Goal: Task Accomplishment & Management: Manage account settings

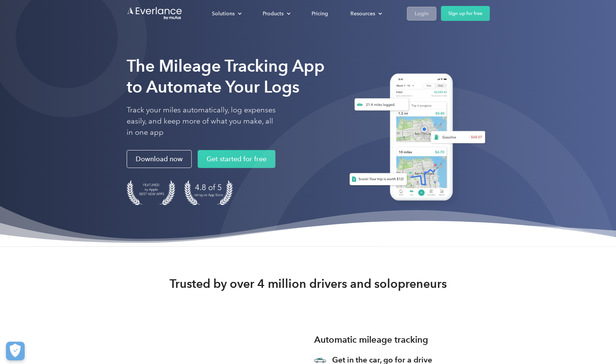
click at [416, 12] on div "Login" at bounding box center [422, 13] width 14 height 9
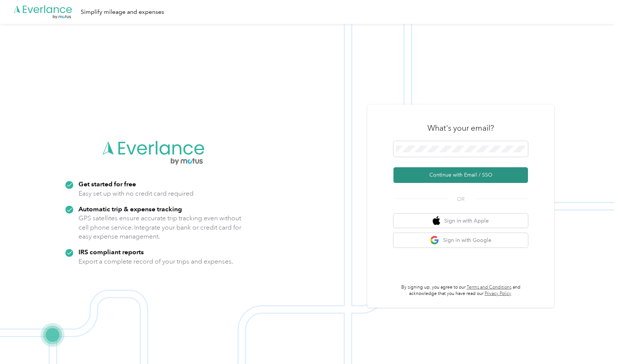
click at [442, 178] on button "Continue with Email / SSO" at bounding box center [461, 175] width 135 height 16
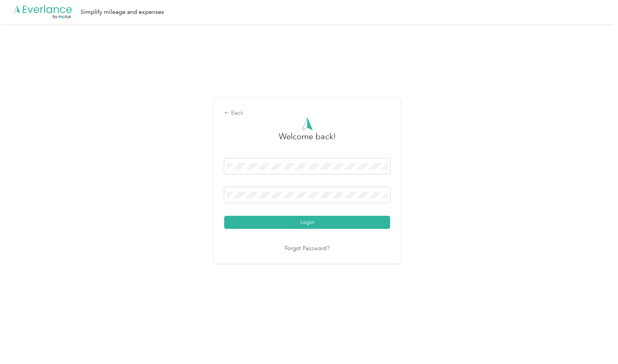
click at [224, 216] on button "Login" at bounding box center [307, 222] width 166 height 13
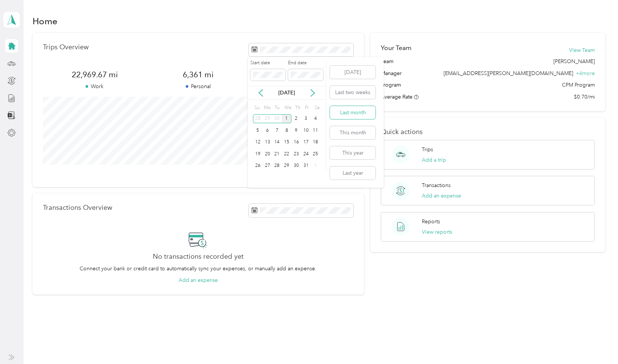
click at [363, 111] on button "Last month" at bounding box center [353, 112] width 46 height 13
click at [341, 176] on button "View all trips" at bounding box center [338, 173] width 31 height 8
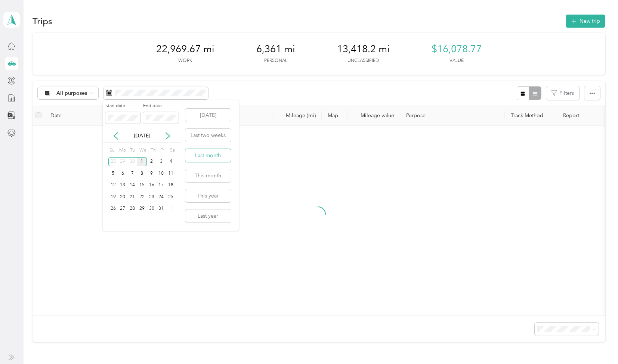
click at [212, 161] on button "Last month" at bounding box center [208, 155] width 46 height 13
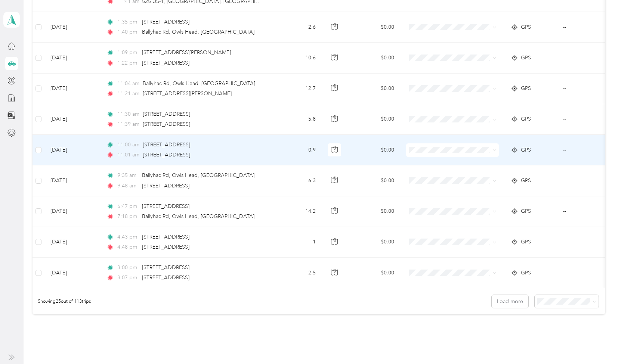
scroll to position [661, 0]
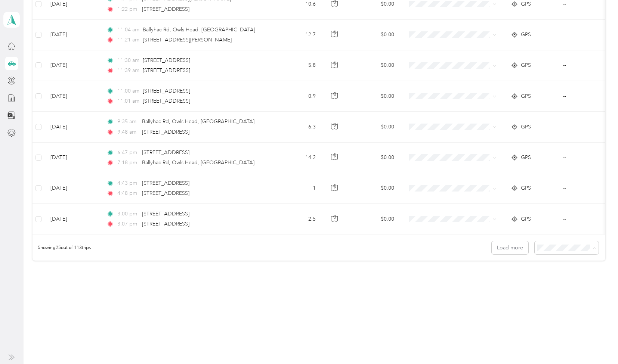
click at [562, 286] on span "100 per load" at bounding box center [553, 288] width 31 height 6
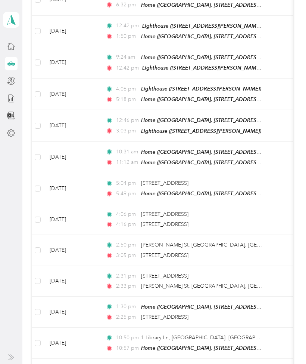
scroll to position [2976, 0]
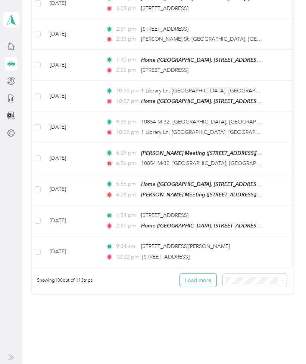
click at [206, 274] on button "Load more" at bounding box center [198, 280] width 37 height 13
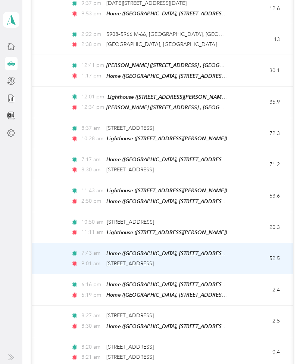
scroll to position [0, 31]
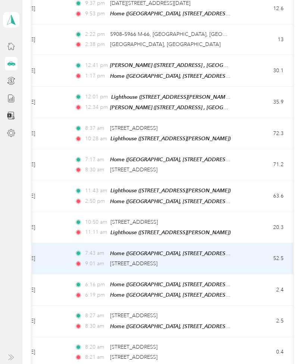
click at [228, 259] on div "9:01 am [STREET_ADDRESS]" at bounding box center [153, 263] width 157 height 8
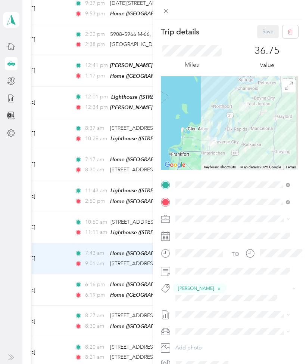
click at [57, 183] on div "Trip details Save This trip cannot be edited because it is either under review,…" at bounding box center [153, 182] width 306 height 364
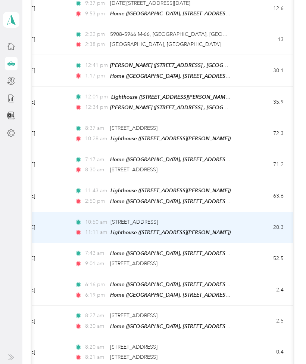
click at [57, 212] on td "[DATE]" at bounding box center [41, 227] width 56 height 31
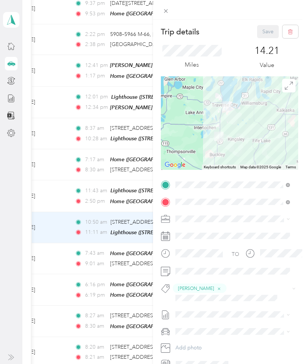
click at [61, 154] on div "Trip details Save This trip cannot be edited because it is either under review,…" at bounding box center [153, 182] width 306 height 364
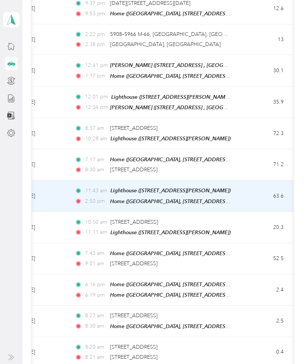
click at [61, 180] on td "[DATE]" at bounding box center [41, 195] width 56 height 31
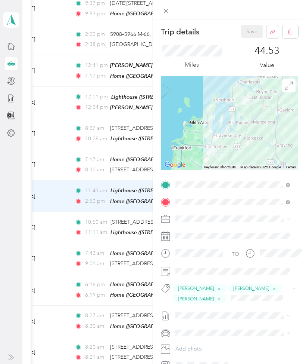
click at [59, 123] on div "Trip details Save This trip cannot be edited because it is either under review,…" at bounding box center [153, 182] width 306 height 364
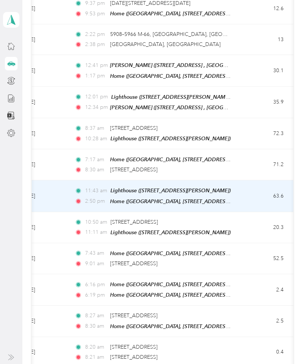
click at [59, 364] on div "Trip details Save This trip cannot be edited because it is either under review,…" at bounding box center [151, 364] width 303 height 0
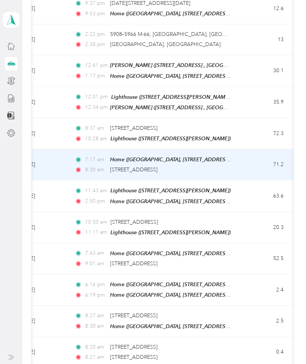
click at [59, 149] on td "[DATE]" at bounding box center [41, 164] width 56 height 31
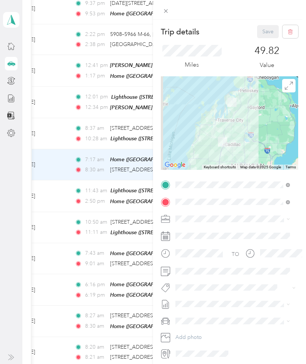
click at [58, 97] on div "Trip details Save This trip cannot be edited because it is either under review,…" at bounding box center [153, 182] width 306 height 364
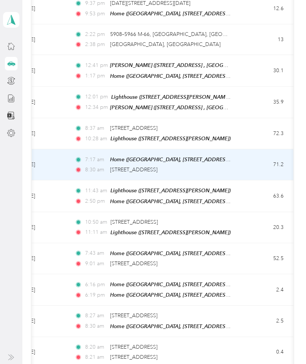
click at [58, 97] on div "Trip details Save This trip cannot be edited because it is either under review,…" at bounding box center [153, 182] width 306 height 364
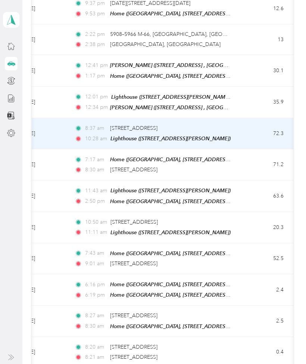
click at [69, 118] on td "8:37 am [STREET_ADDRESS] 10:28 am Lighthouse ([STREET_ADDRESS][PERSON_NAME] , […" at bounding box center [155, 133] width 172 height 31
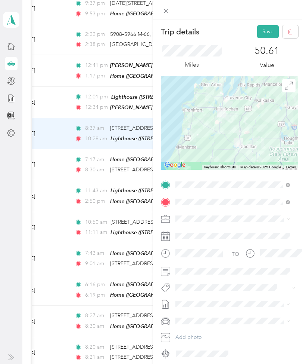
click at [204, 312] on span "[PERSON_NAME]" at bounding box center [201, 314] width 36 height 7
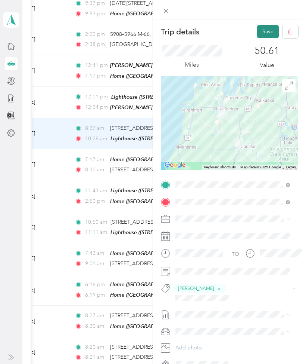
click at [257, 37] on button "Save" at bounding box center [268, 31] width 22 height 13
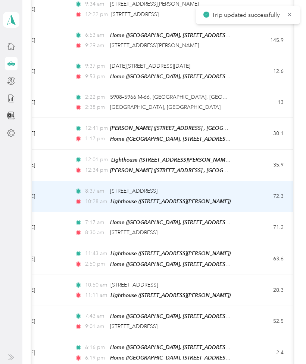
scroll to position [3218, 0]
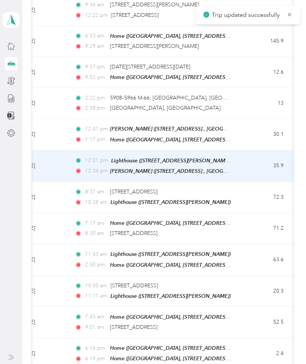
click at [68, 150] on td "[DATE]" at bounding box center [41, 165] width 56 height 31
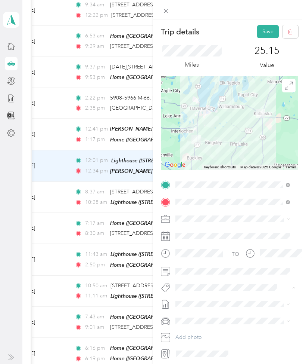
click at [200, 314] on span "[PERSON_NAME]" at bounding box center [201, 314] width 36 height 7
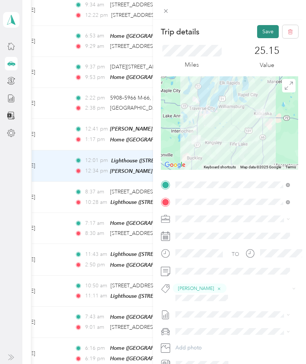
click at [261, 30] on button "Save" at bounding box center [268, 31] width 22 height 13
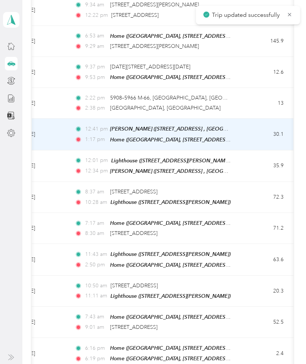
click at [57, 118] on td "[DATE]" at bounding box center [41, 133] width 56 height 31
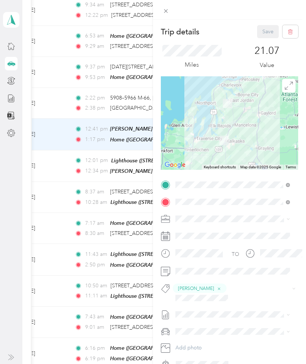
click at [59, 62] on div "Trip details Save This trip cannot be edited because it is either under review,…" at bounding box center [153, 182] width 306 height 364
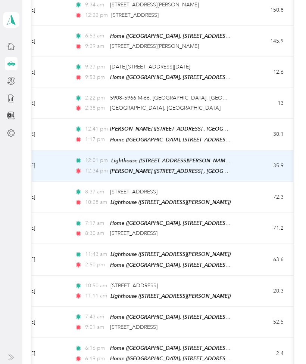
click at [62, 150] on td "[DATE]" at bounding box center [41, 165] width 56 height 31
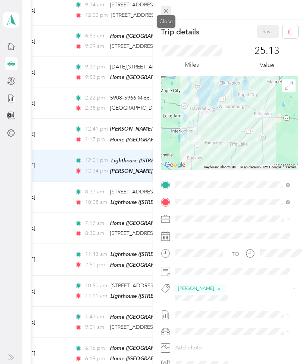
click at [168, 8] on icon at bounding box center [166, 11] width 6 height 6
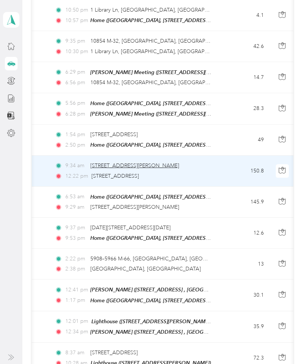
scroll to position [0, 189]
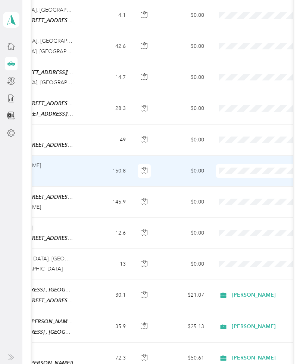
click at [235, 164] on span at bounding box center [262, 170] width 93 height 13
click at [240, 160] on span "[PERSON_NAME]" at bounding box center [266, 159] width 69 height 8
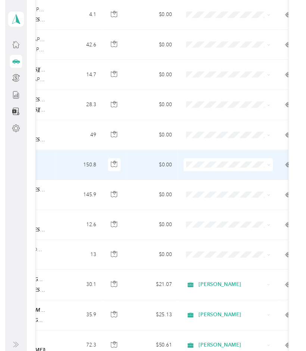
scroll to position [0, 221]
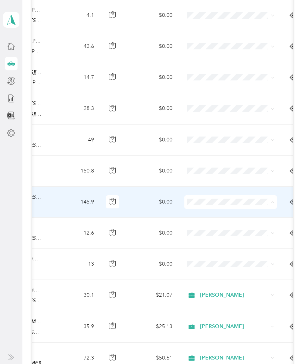
click at [217, 188] on span "[PERSON_NAME]" at bounding box center [237, 190] width 69 height 8
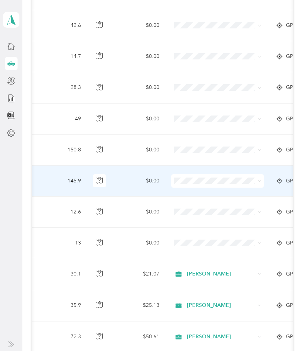
scroll to position [3075, 0]
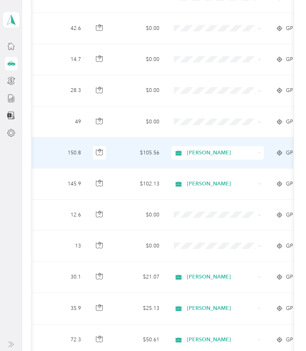
click at [61, 138] on td "150.8" at bounding box center [62, 153] width 49 height 31
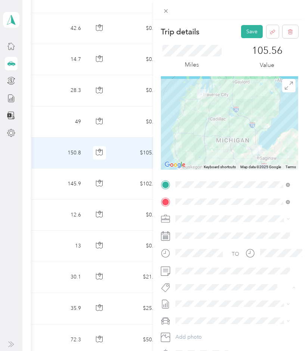
click at [199, 297] on span "[PERSON_NAME]" at bounding box center [201, 300] width 36 height 7
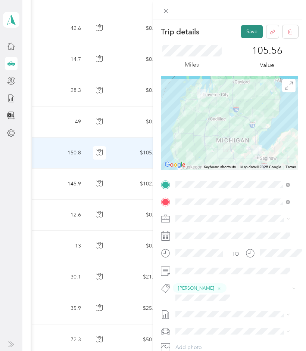
click at [246, 32] on button "Save" at bounding box center [252, 31] width 22 height 13
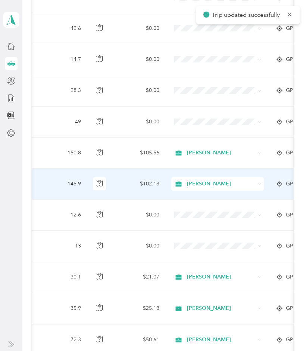
click at [120, 169] on td "$102.13" at bounding box center [139, 184] width 52 height 31
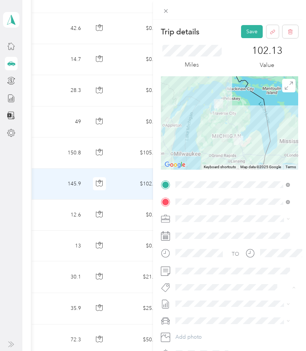
click at [203, 299] on span "[PERSON_NAME]" at bounding box center [201, 300] width 36 height 7
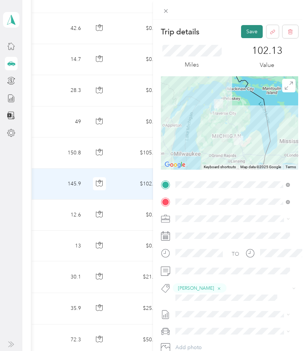
click at [241, 29] on button "Save" at bounding box center [252, 31] width 22 height 13
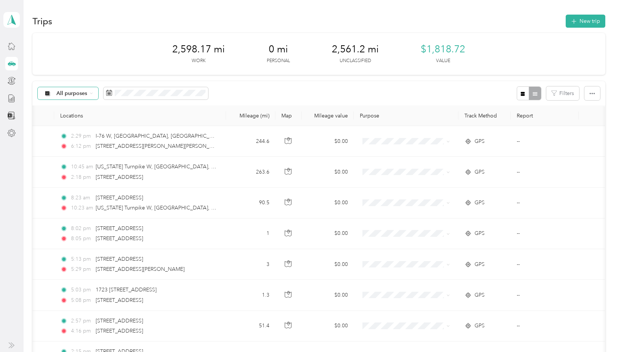
click at [91, 97] on div "All purposes" at bounding box center [68, 93] width 61 height 13
click at [69, 148] on span "[PERSON_NAME]" at bounding box center [78, 146] width 44 height 8
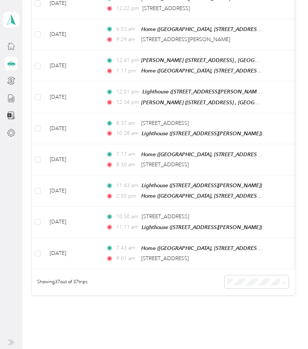
scroll to position [1062, 0]
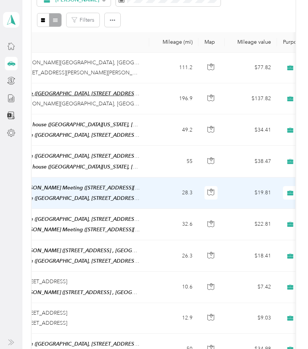
scroll to position [0, 0]
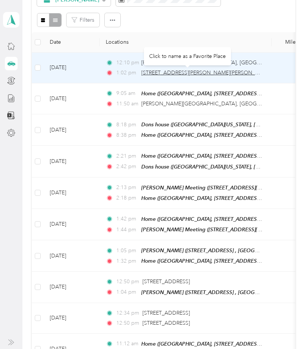
click at [150, 70] on span "[STREET_ADDRESS][PERSON_NAME][PERSON_NAME]" at bounding box center [206, 73] width 130 height 6
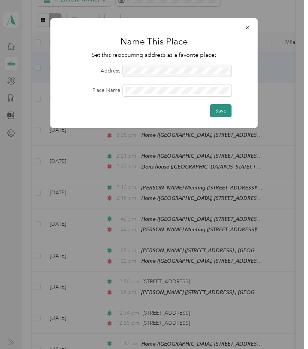
click at [220, 108] on button "Save" at bounding box center [221, 110] width 22 height 13
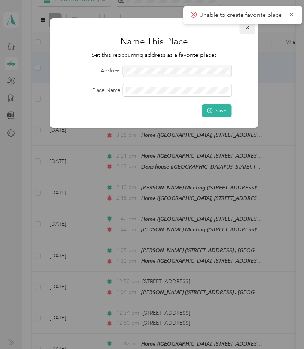
click at [249, 28] on icon "button" at bounding box center [247, 27] width 5 height 5
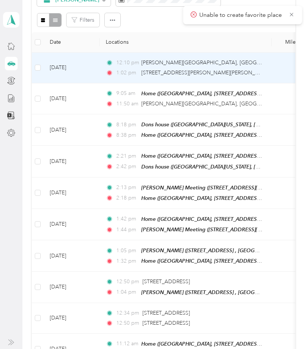
click at [249, 61] on div "12:10 pm [PERSON_NAME][GEOGRAPHIC_DATA], [GEOGRAPHIC_DATA]" at bounding box center [184, 63] width 157 height 8
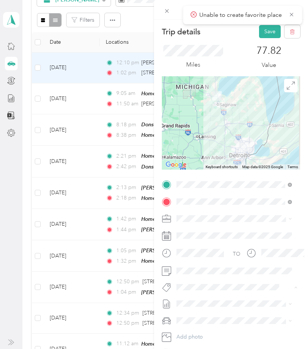
click at [198, 198] on span "[PERSON_NAME]" at bounding box center [202, 198] width 36 height 7
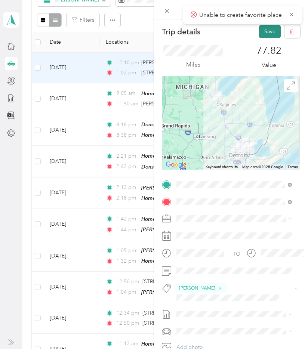
click at [265, 31] on button "Save" at bounding box center [270, 31] width 22 height 13
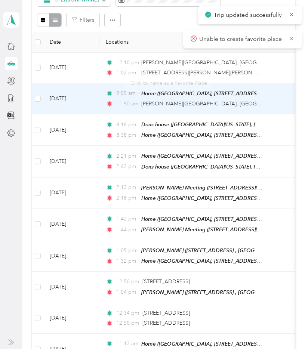
click at [86, 102] on td "[DATE]" at bounding box center [72, 98] width 56 height 31
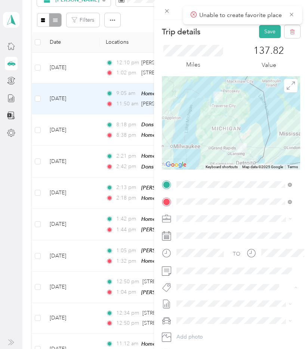
click at [194, 349] on div "Trip details Save This trip cannot be edited because it is either under review,…" at bounding box center [152, 349] width 304 height 0
click at [201, 300] on span "[PERSON_NAME]" at bounding box center [202, 300] width 36 height 7
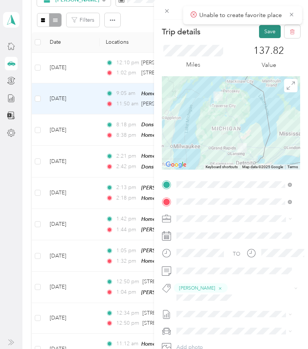
click at [264, 30] on button "Save" at bounding box center [270, 31] width 22 height 13
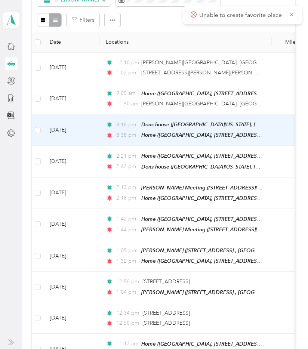
click at [89, 141] on td "[DATE]" at bounding box center [72, 129] width 56 height 31
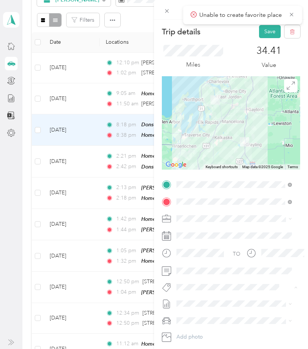
click at [203, 299] on span "[PERSON_NAME]" at bounding box center [202, 300] width 36 height 7
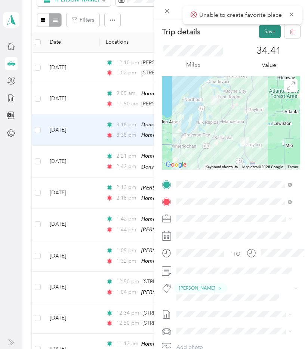
click at [262, 33] on button "Save" at bounding box center [270, 31] width 22 height 13
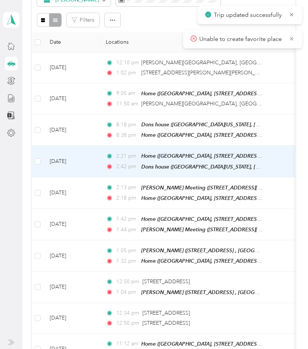
click at [80, 161] on td "[DATE]" at bounding box center [72, 161] width 56 height 31
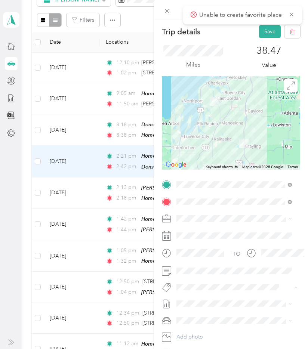
click at [199, 297] on span "[PERSON_NAME]" at bounding box center [202, 300] width 36 height 7
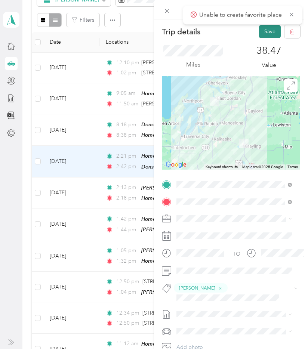
click at [259, 33] on button "Save" at bounding box center [270, 31] width 22 height 13
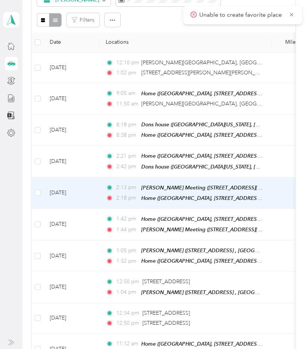
click at [99, 188] on td "[DATE]" at bounding box center [72, 193] width 56 height 31
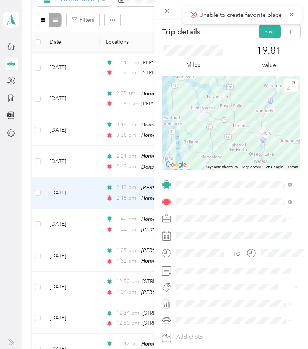
click at [206, 245] on span "[PERSON_NAME]" at bounding box center [202, 245] width 36 height 7
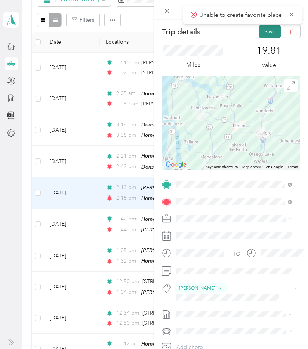
click at [263, 31] on button "Save" at bounding box center [270, 31] width 22 height 13
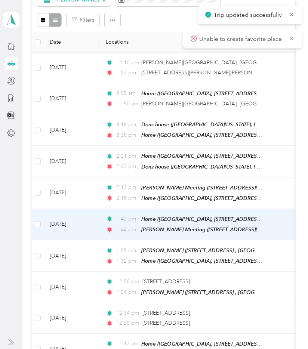
click at [85, 229] on td "[DATE]" at bounding box center [72, 224] width 56 height 31
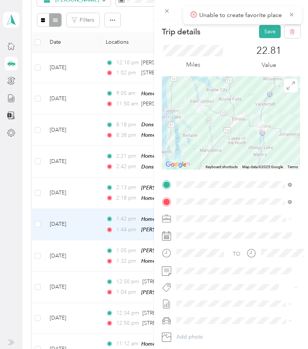
click at [204, 250] on li "[PERSON_NAME]" at bounding box center [234, 245] width 121 height 15
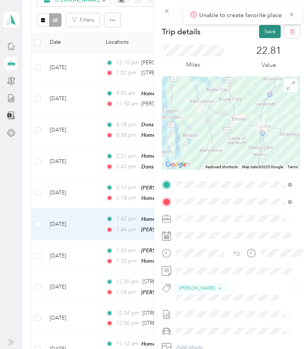
click at [259, 32] on button "Save" at bounding box center [270, 31] width 22 height 13
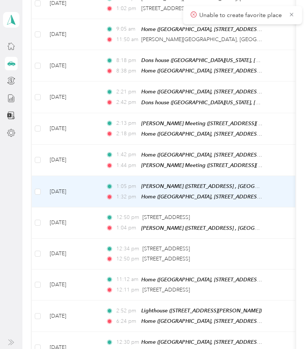
scroll to position [156, 0]
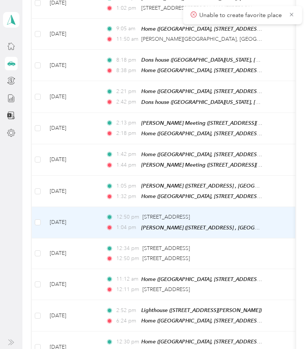
click at [92, 212] on td "[DATE]" at bounding box center [72, 222] width 56 height 31
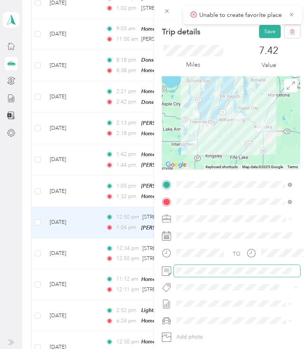
click at [169, 271] on div at bounding box center [231, 271] width 138 height 12
click at [203, 270] on button "[PERSON_NAME]" at bounding box center [202, 273] width 47 height 9
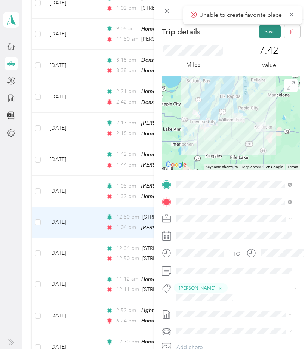
click at [264, 36] on button "Save" at bounding box center [270, 31] width 22 height 13
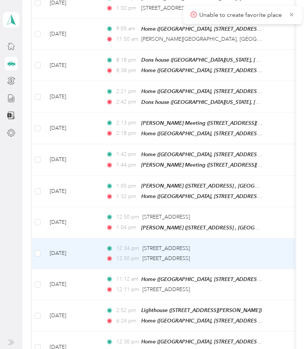
click at [77, 256] on td "[DATE]" at bounding box center [72, 253] width 56 height 31
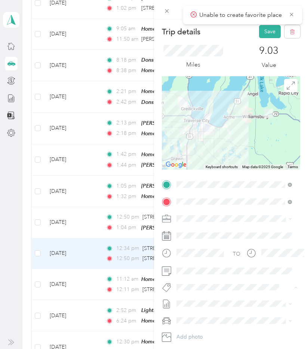
click at [190, 301] on span "[PERSON_NAME]" at bounding box center [202, 300] width 36 height 7
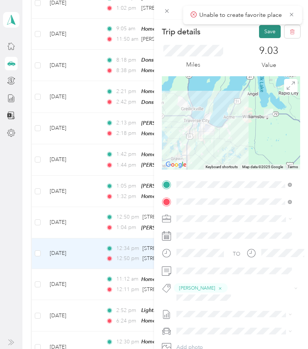
click at [261, 33] on button "Save" at bounding box center [270, 31] width 22 height 13
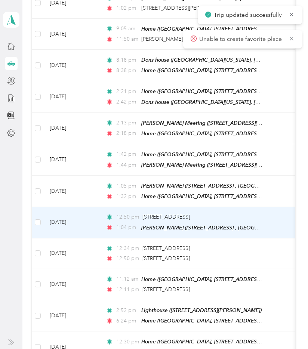
click at [91, 216] on td "[DATE]" at bounding box center [72, 222] width 56 height 31
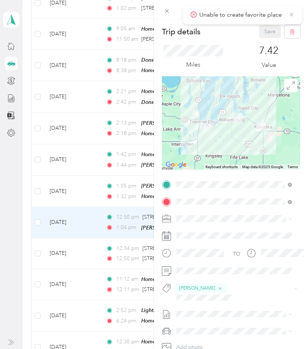
click at [290, 14] on icon at bounding box center [292, 14] width 6 height 7
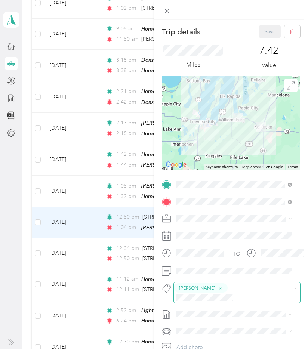
click at [218, 288] on icon "button" at bounding box center [220, 288] width 5 height 5
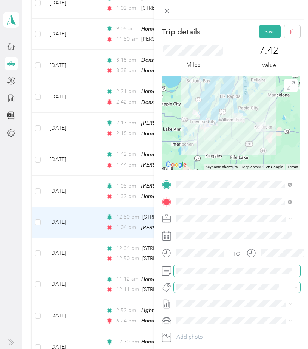
click at [155, 262] on form "Trip details Save This trip cannot be edited because it is either under review,…" at bounding box center [231, 192] width 154 height 334
click at [200, 311] on span "[PERSON_NAME]" at bounding box center [202, 314] width 36 height 7
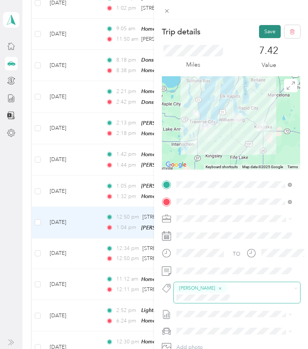
click at [262, 26] on button "Save" at bounding box center [270, 31] width 22 height 13
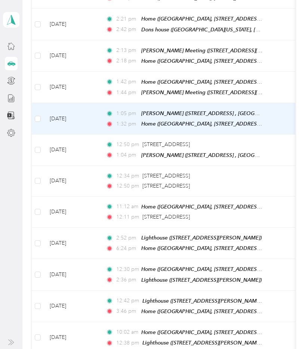
scroll to position [232, 0]
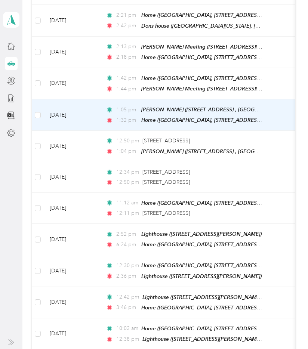
click at [93, 111] on td "[DATE]" at bounding box center [72, 114] width 56 height 31
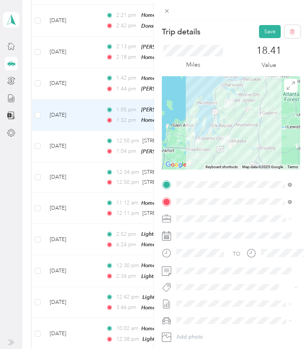
click at [200, 312] on span "[PERSON_NAME]" at bounding box center [202, 314] width 36 height 7
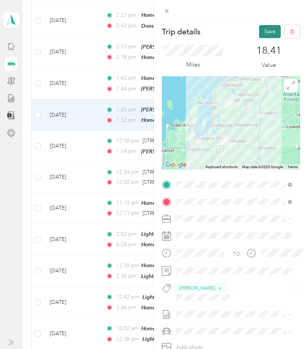
click at [264, 30] on button "Save" at bounding box center [270, 31] width 22 height 13
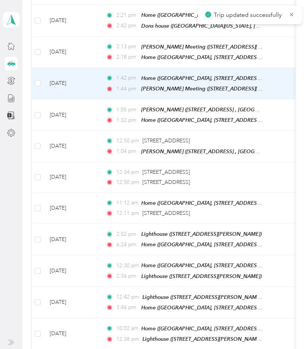
click at [93, 83] on td "[DATE]" at bounding box center [72, 83] width 56 height 31
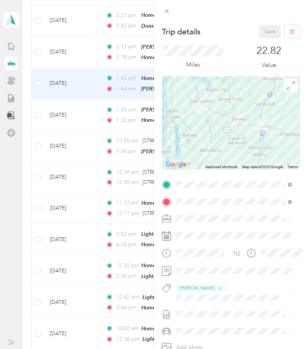
click at [91, 235] on div "Trip details Save This trip cannot be edited because it is either under review,…" at bounding box center [154, 174] width 308 height 349
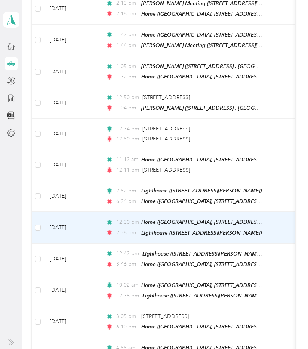
scroll to position [282, 0]
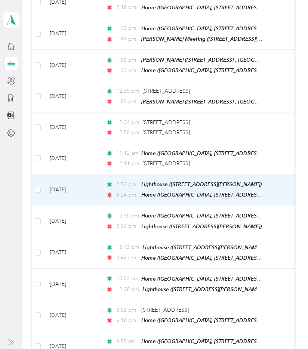
click at [87, 178] on td "[DATE]" at bounding box center [72, 189] width 56 height 31
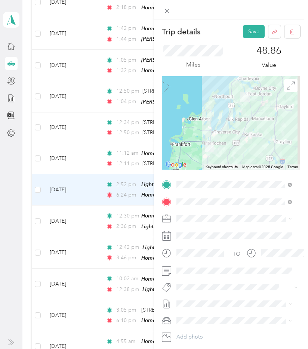
click at [202, 297] on span "[PERSON_NAME]" at bounding box center [202, 299] width 36 height 7
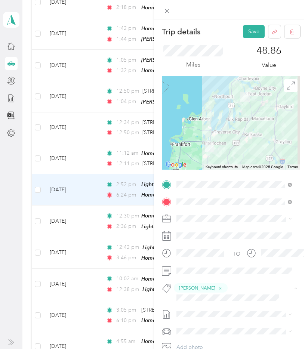
click at [199, 305] on li "[PERSON_NAME]" at bounding box center [234, 310] width 121 height 15
click at [204, 340] on span "[PERSON_NAME]" at bounding box center [202, 340] width 36 height 7
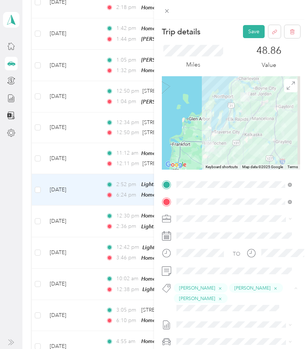
click at [206, 334] on span "[PERSON_NAME]" at bounding box center [202, 335] width 36 height 7
click at [218, 320] on button "[PERSON_NAME]" at bounding box center [202, 322] width 47 height 9
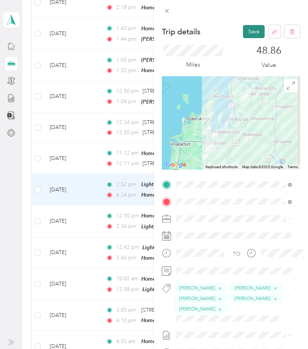
click at [245, 31] on button "Save" at bounding box center [254, 31] width 22 height 13
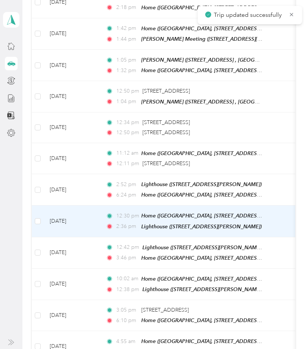
click at [81, 214] on td "[DATE]" at bounding box center [72, 221] width 56 height 31
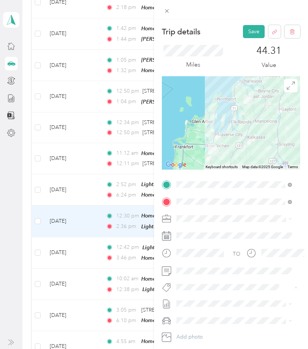
click at [208, 301] on span "[PERSON_NAME]" at bounding box center [202, 300] width 36 height 7
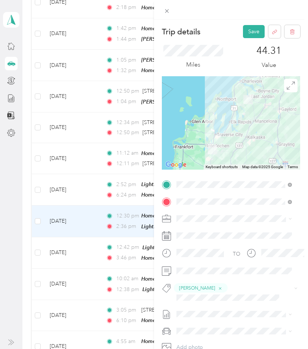
click at [201, 323] on span "[PERSON_NAME]" at bounding box center [202, 324] width 36 height 7
click at [207, 343] on button "[PERSON_NAME]" at bounding box center [202, 340] width 47 height 9
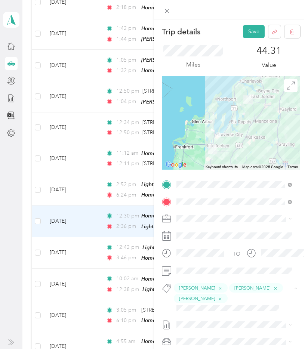
click at [205, 323] on span "[PERSON_NAME]" at bounding box center [202, 321] width 36 height 7
click at [210, 322] on span "[PERSON_NAME]" at bounding box center [202, 322] width 36 height 7
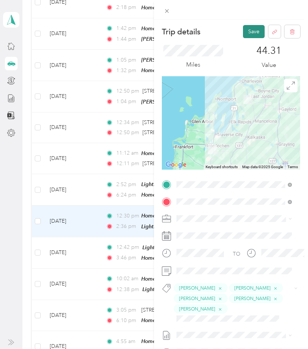
click at [243, 36] on button "Save" at bounding box center [254, 31] width 22 height 13
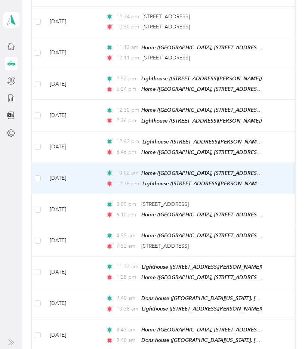
scroll to position [388, 0]
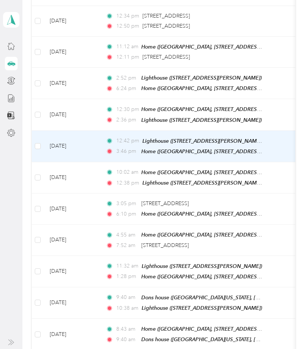
click at [94, 140] on td "[DATE]" at bounding box center [72, 146] width 56 height 31
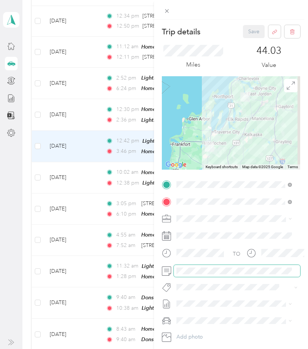
click at [193, 274] on span at bounding box center [237, 271] width 126 height 12
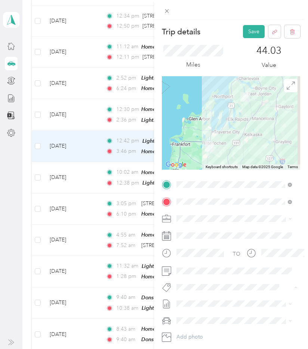
click at [200, 305] on li "[PERSON_NAME]" at bounding box center [234, 300] width 121 height 15
click at [204, 331] on span "[PERSON_NAME]" at bounding box center [202, 330] width 36 height 7
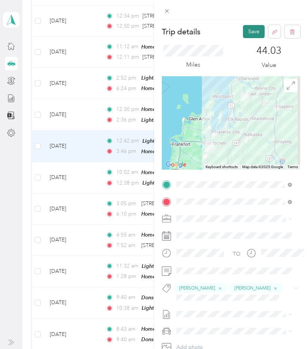
click at [252, 32] on button "Save" at bounding box center [254, 31] width 22 height 13
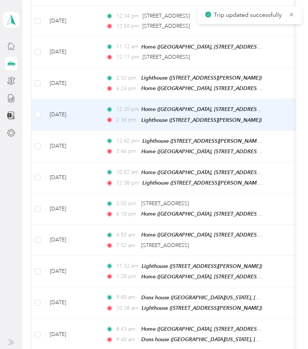
click at [90, 105] on td "[DATE]" at bounding box center [72, 114] width 56 height 31
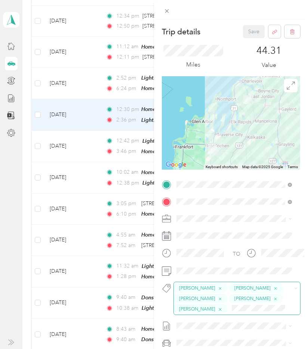
click at [218, 309] on icon "button" at bounding box center [220, 309] width 5 height 5
click at [218, 289] on icon "button" at bounding box center [220, 288] width 5 height 5
click at [248, 32] on button "Save" at bounding box center [254, 31] width 22 height 13
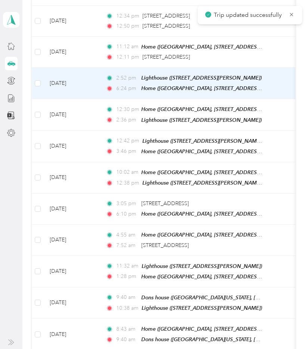
click at [97, 78] on td "[DATE]" at bounding box center [72, 83] width 56 height 31
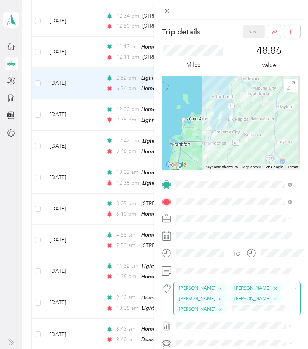
click at [218, 309] on icon "button" at bounding box center [220, 309] width 5 height 5
click at [218, 290] on icon "button" at bounding box center [220, 288] width 5 height 5
click at [243, 32] on button "Save" at bounding box center [254, 31] width 22 height 13
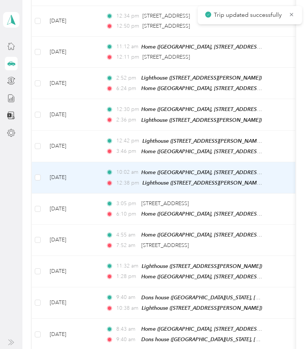
click at [94, 170] on td "[DATE]" at bounding box center [72, 177] width 56 height 31
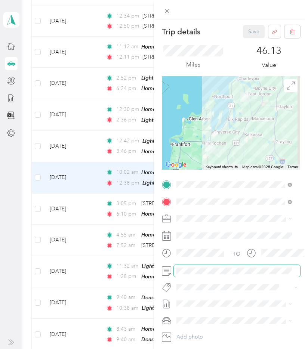
click at [184, 275] on span at bounding box center [237, 271] width 126 height 12
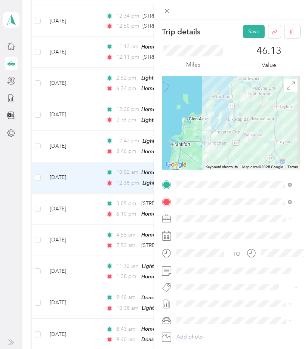
click at [198, 301] on span "[PERSON_NAME]" at bounding box center [202, 300] width 36 height 7
click at [208, 299] on span "[PERSON_NAME]" at bounding box center [202, 301] width 36 height 7
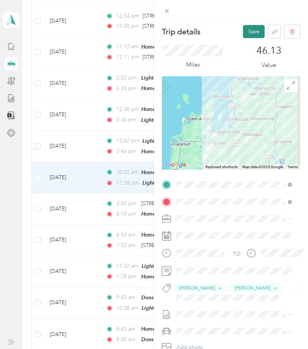
click at [252, 31] on button "Save" at bounding box center [254, 31] width 22 height 13
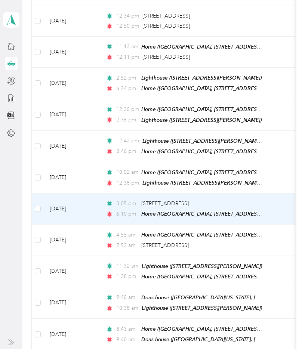
click at [90, 203] on td "[DATE]" at bounding box center [72, 209] width 56 height 31
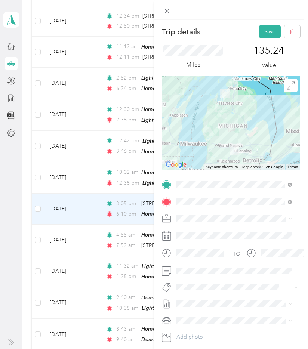
click at [231, 44] on div "Miles 135.24 Value" at bounding box center [231, 57] width 138 height 38
click at [262, 33] on button "Save" at bounding box center [270, 31] width 22 height 13
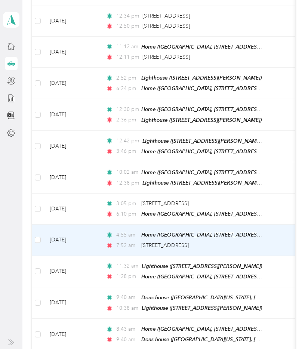
click at [84, 226] on td "[DATE]" at bounding box center [72, 240] width 56 height 31
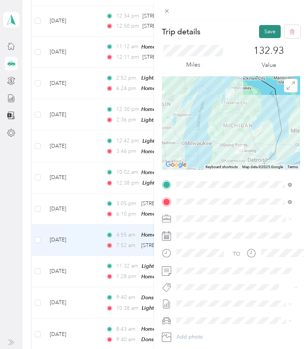
click at [266, 33] on button "Save" at bounding box center [270, 31] width 22 height 13
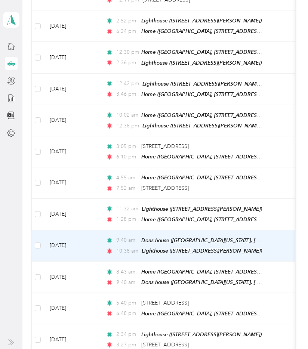
scroll to position [446, 0]
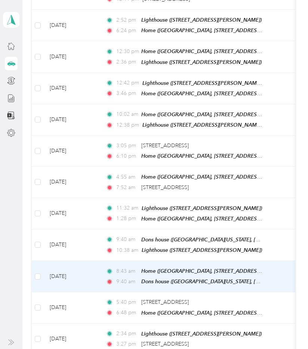
click at [98, 263] on td "[DATE]" at bounding box center [72, 276] width 56 height 31
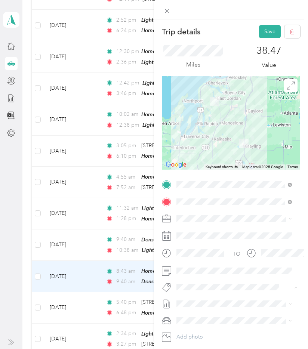
click at [203, 301] on span "[PERSON_NAME]" at bounding box center [202, 300] width 36 height 7
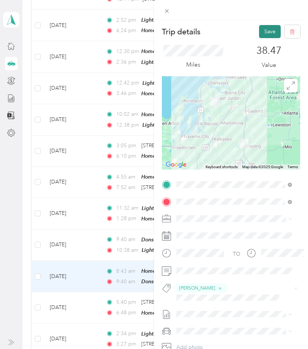
click at [269, 32] on button "Save" at bounding box center [270, 31] width 22 height 13
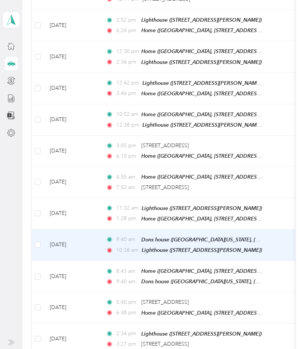
click at [91, 229] on td "[DATE]" at bounding box center [72, 244] width 56 height 31
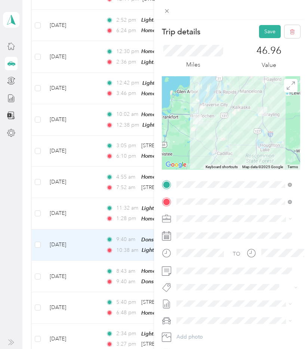
click at [195, 293] on div "TO Add photo" at bounding box center [231, 269] width 138 height 181
click at [195, 290] on span at bounding box center [231, 287] width 114 height 8
click at [263, 29] on button "Save" at bounding box center [270, 31] width 22 height 13
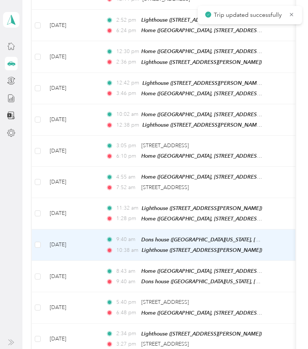
click at [139, 246] on div "10:38 am Lighthouse ([STREET_ADDRESS][PERSON_NAME])" at bounding box center [184, 250] width 157 height 9
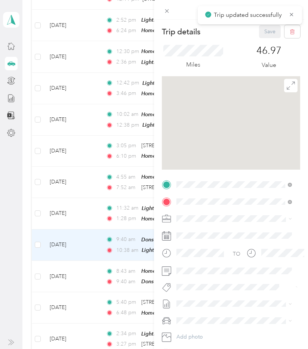
click at [138, 235] on div "Trip details Save This trip cannot be edited because it is either under review,…" at bounding box center [154, 174] width 308 height 349
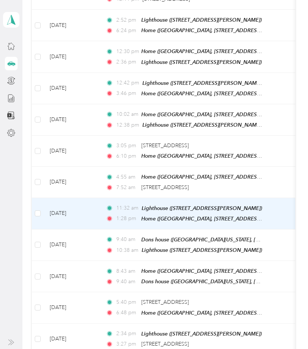
click at [93, 202] on td "[DATE]" at bounding box center [72, 213] width 56 height 31
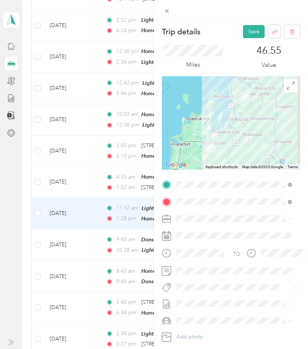
click at [198, 328] on span "[PERSON_NAME]" at bounding box center [202, 329] width 36 height 7
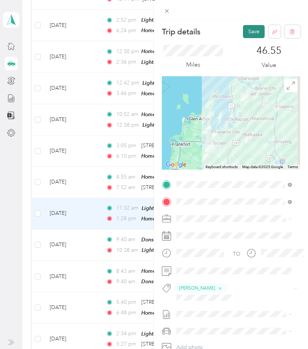
click at [244, 33] on button "Save" at bounding box center [254, 31] width 22 height 13
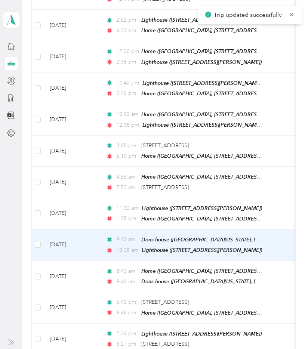
click at [92, 236] on td "[DATE]" at bounding box center [72, 244] width 56 height 31
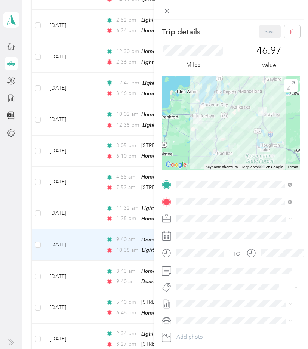
click at [198, 313] on span "[PERSON_NAME]" at bounding box center [202, 314] width 36 height 7
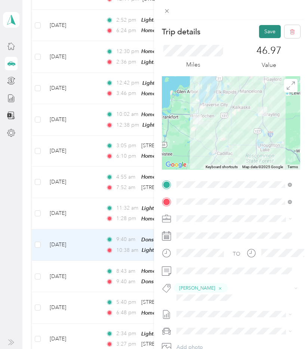
click at [259, 37] on button "Save" at bounding box center [270, 31] width 22 height 13
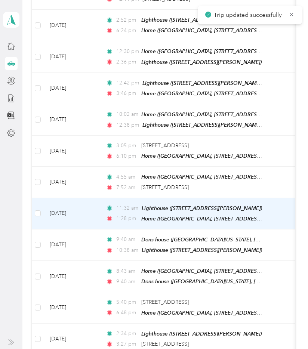
click at [85, 206] on td "[DATE]" at bounding box center [72, 213] width 56 height 31
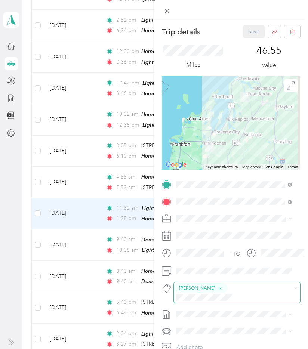
click at [218, 286] on icon "button" at bounding box center [220, 288] width 5 height 5
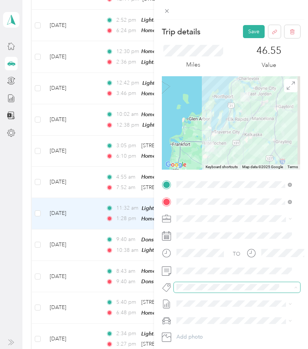
click at [198, 225] on li "[PERSON_NAME]" at bounding box center [234, 230] width 121 height 15
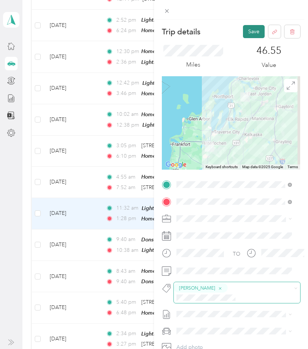
click at [248, 34] on button "Save" at bounding box center [254, 31] width 22 height 13
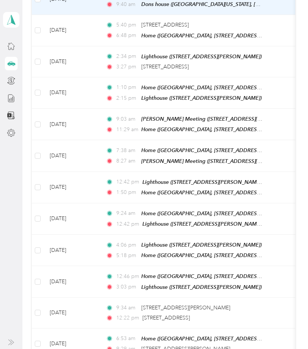
scroll to position [724, 0]
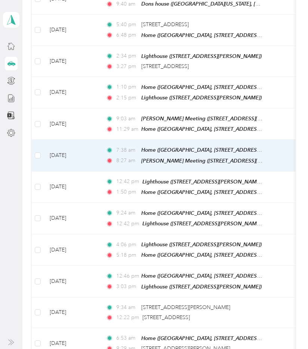
click at [98, 140] on td "[DATE]" at bounding box center [72, 155] width 56 height 31
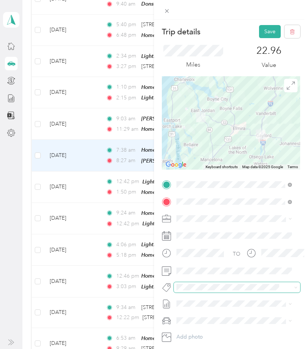
click at [193, 291] on span at bounding box center [231, 287] width 114 height 8
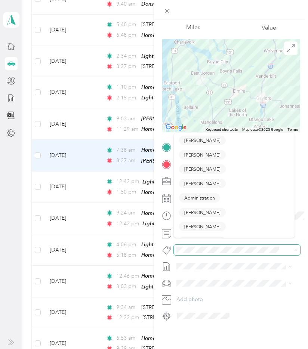
scroll to position [43, 0]
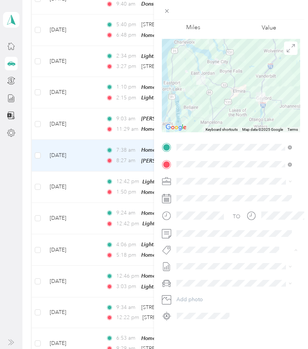
click at [211, 21] on div "Miles" at bounding box center [193, 19] width 63 height 25
click at [203, 255] on span "[PERSON_NAME]" at bounding box center [202, 257] width 36 height 7
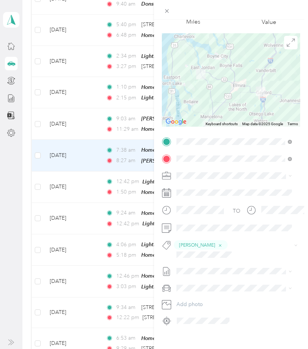
scroll to position [0, 0]
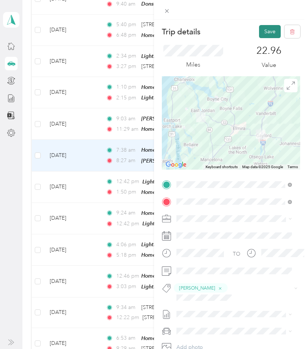
click at [259, 31] on button "Save" at bounding box center [270, 31] width 22 height 13
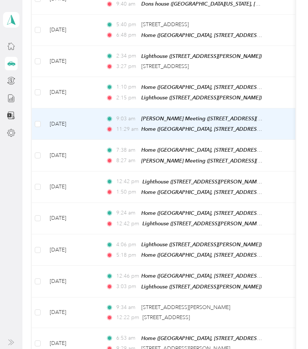
click at [92, 109] on td "[DATE]" at bounding box center [72, 123] width 56 height 31
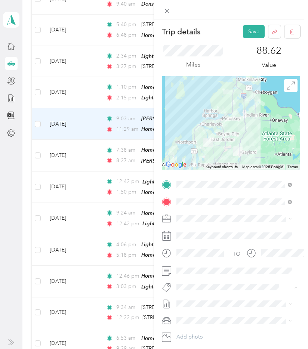
click at [207, 243] on span "[PERSON_NAME]" at bounding box center [202, 245] width 36 height 7
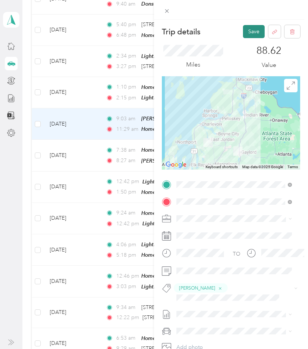
click at [247, 36] on button "Save" at bounding box center [254, 31] width 22 height 13
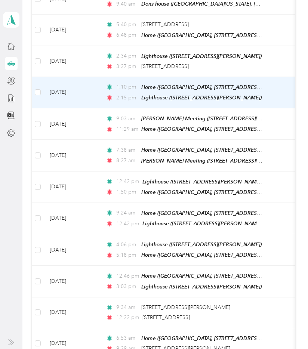
click at [94, 79] on td "[DATE]" at bounding box center [72, 92] width 56 height 31
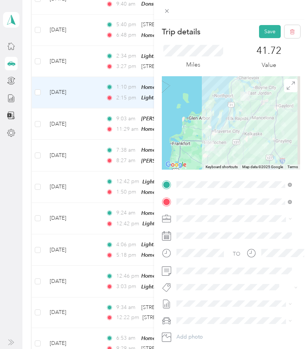
click at [206, 303] on button "[PERSON_NAME]" at bounding box center [202, 300] width 47 height 9
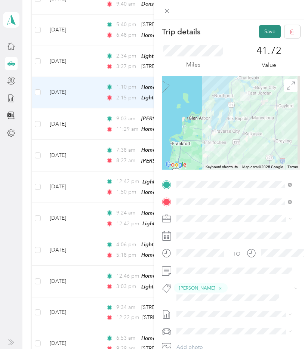
click at [267, 33] on button "Save" at bounding box center [270, 31] width 22 height 13
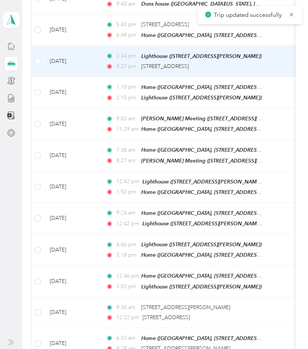
click at [84, 47] on td "[DATE]" at bounding box center [72, 61] width 56 height 31
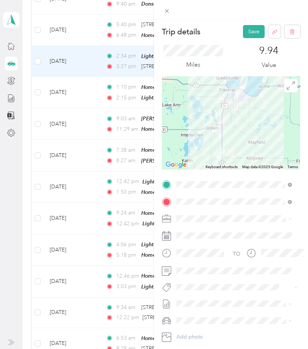
click at [215, 300] on span "[PERSON_NAME]" at bounding box center [202, 300] width 36 height 7
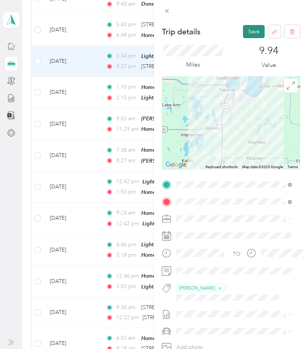
click at [247, 31] on button "Save" at bounding box center [254, 31] width 22 height 13
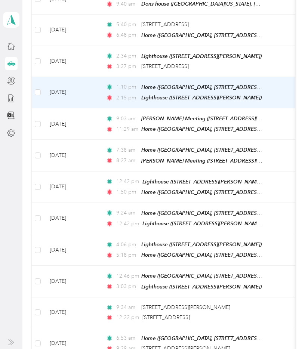
click at [90, 78] on td "[DATE]" at bounding box center [72, 92] width 56 height 31
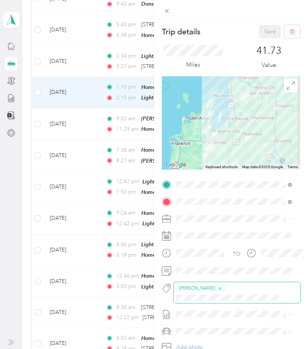
click at [221, 289] on icon "button" at bounding box center [220, 288] width 3 height 3
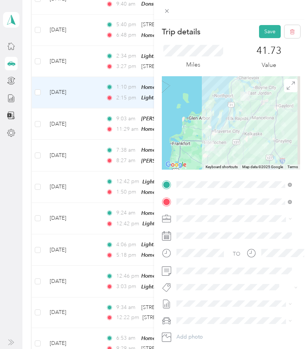
click at [204, 302] on button "[PERSON_NAME]" at bounding box center [202, 299] width 47 height 9
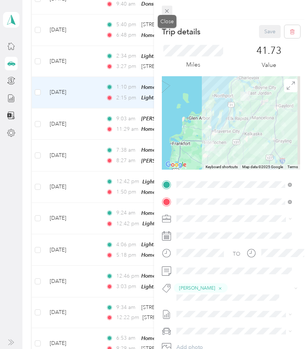
click at [168, 11] on icon at bounding box center [167, 11] width 6 height 6
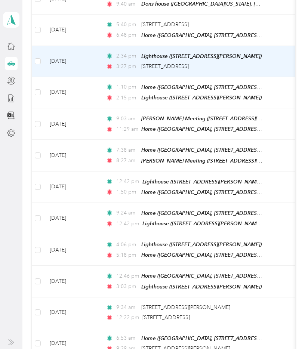
click at [89, 55] on td "[DATE]" at bounding box center [72, 61] width 56 height 31
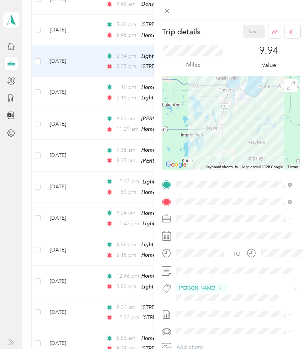
click at [83, 18] on div "Trip details Save This trip cannot be edited because it is either under review,…" at bounding box center [154, 174] width 308 height 349
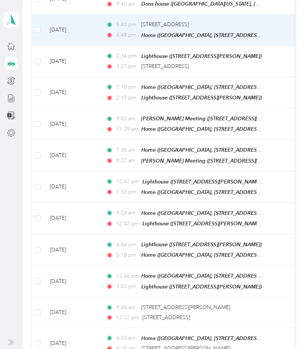
click at [95, 16] on td "[DATE]" at bounding box center [72, 30] width 56 height 31
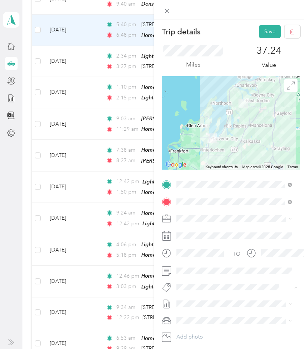
click at [207, 302] on span "[PERSON_NAME]" at bounding box center [202, 300] width 36 height 7
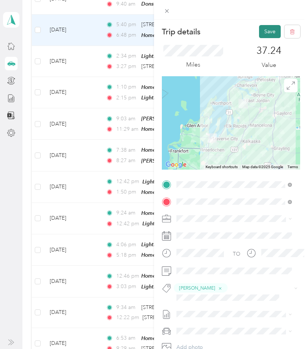
click at [260, 33] on button "Save" at bounding box center [270, 31] width 22 height 13
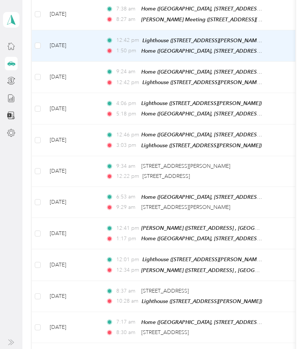
scroll to position [866, 0]
